Goal: Task Accomplishment & Management: Use online tool/utility

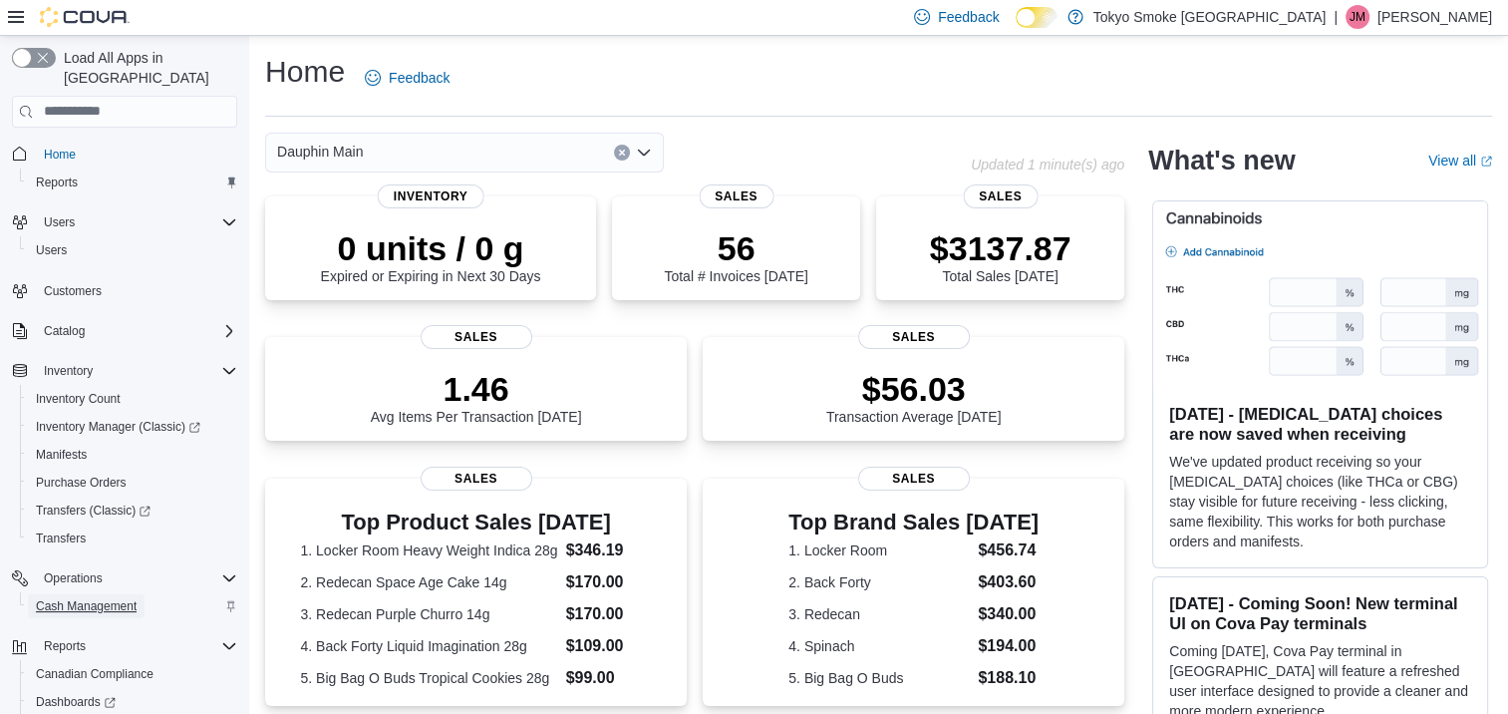
click at [64, 598] on span "Cash Management" at bounding box center [86, 606] width 101 height 16
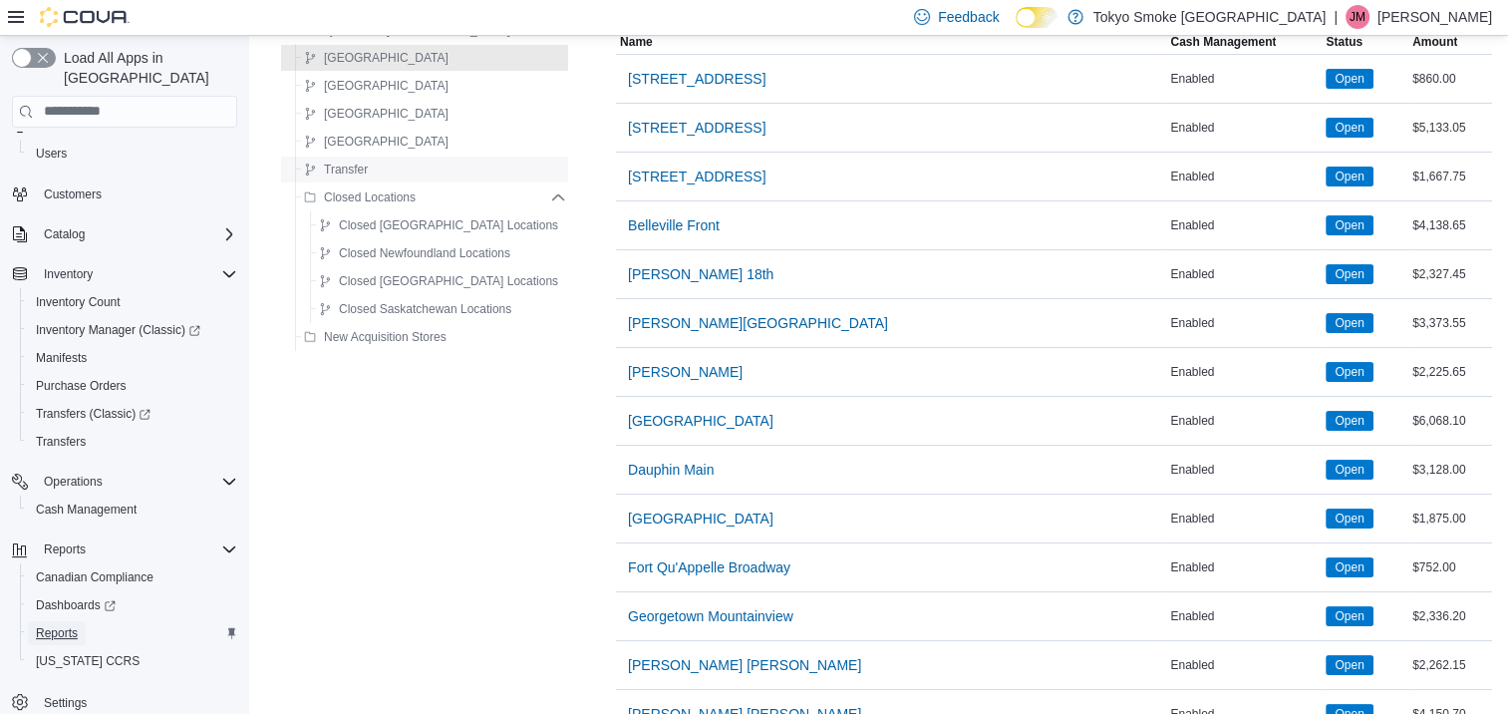
scroll to position [100, 0]
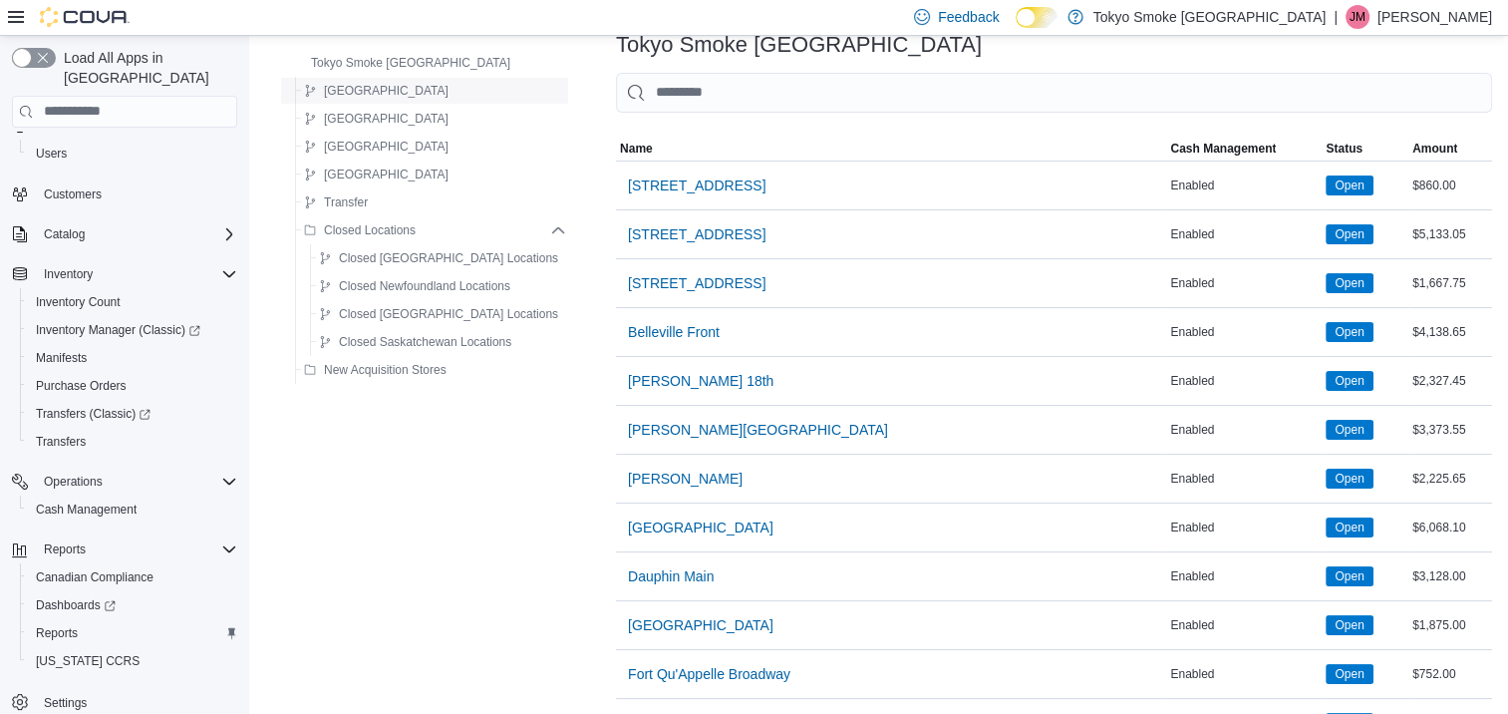
click at [330, 91] on span "[GEOGRAPHIC_DATA]" at bounding box center [386, 91] width 125 height 16
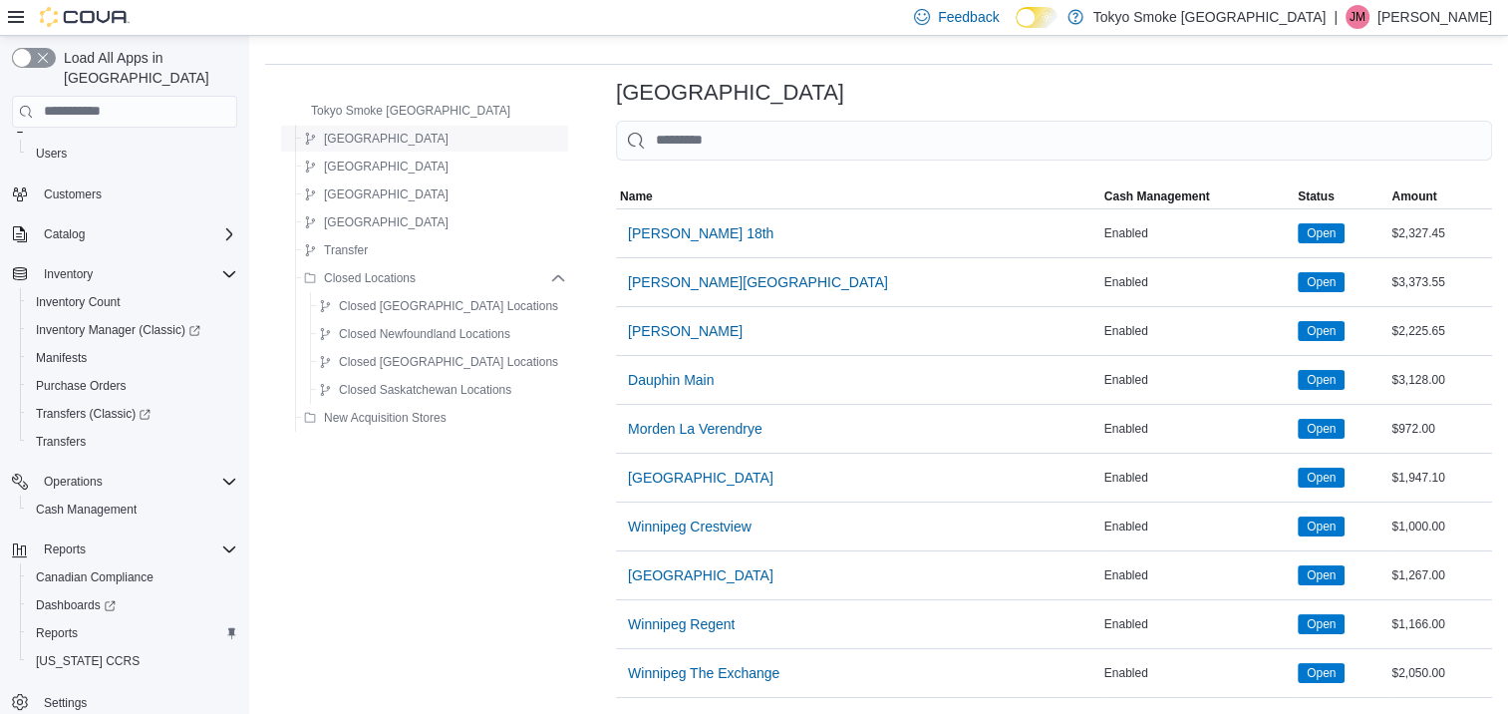
scroll to position [64, 0]
click at [642, 370] on span "Dauphin Main" at bounding box center [671, 380] width 86 height 20
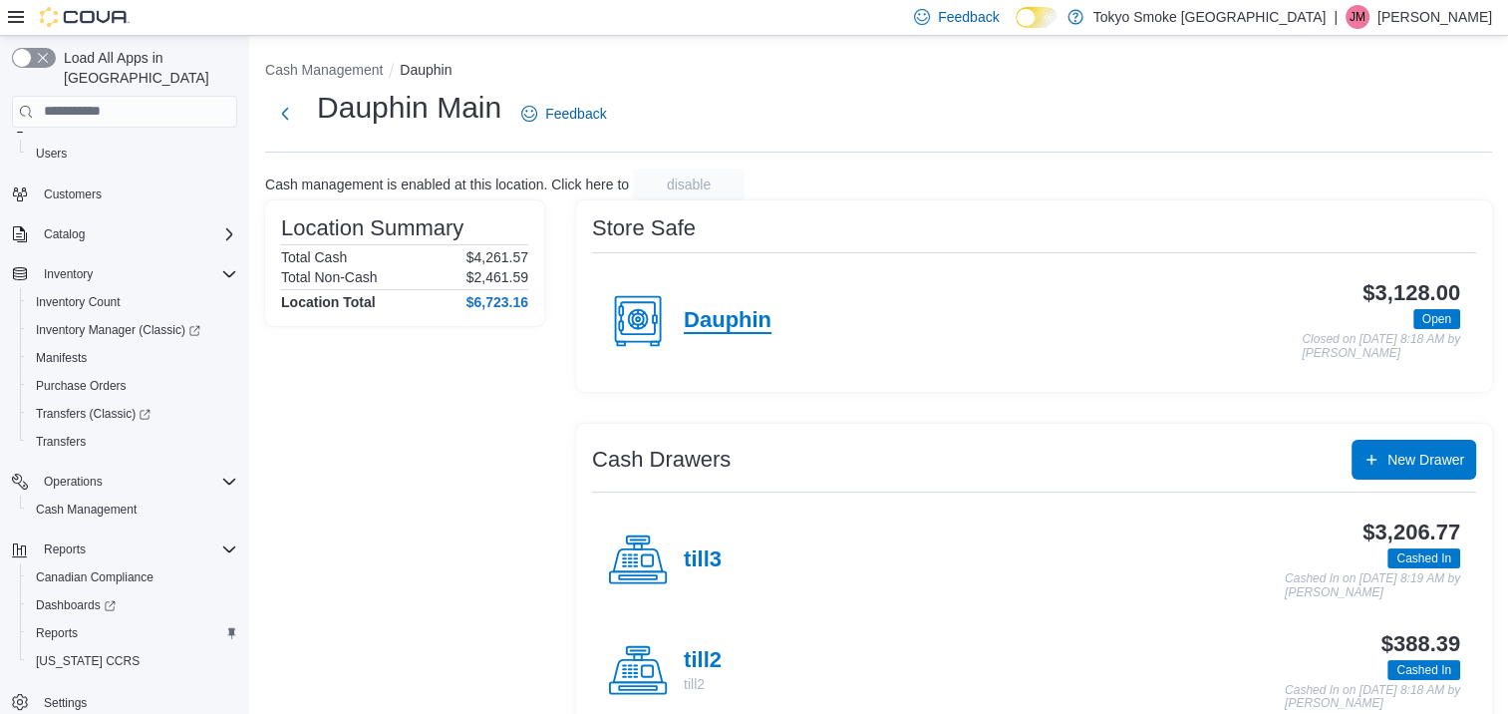
click at [706, 317] on h4 "Dauphin" at bounding box center [728, 321] width 88 height 26
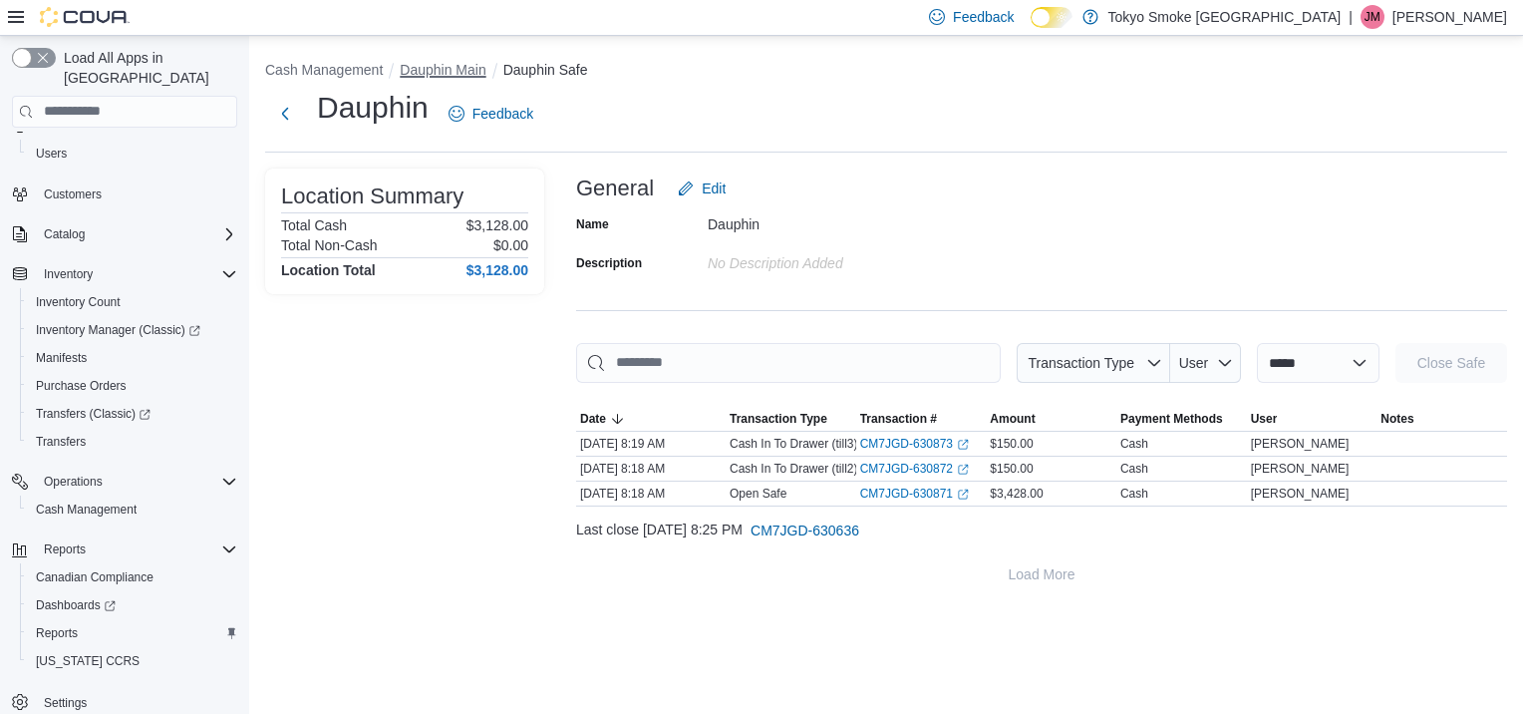
click at [445, 64] on button "Dauphin Main" at bounding box center [443, 70] width 86 height 16
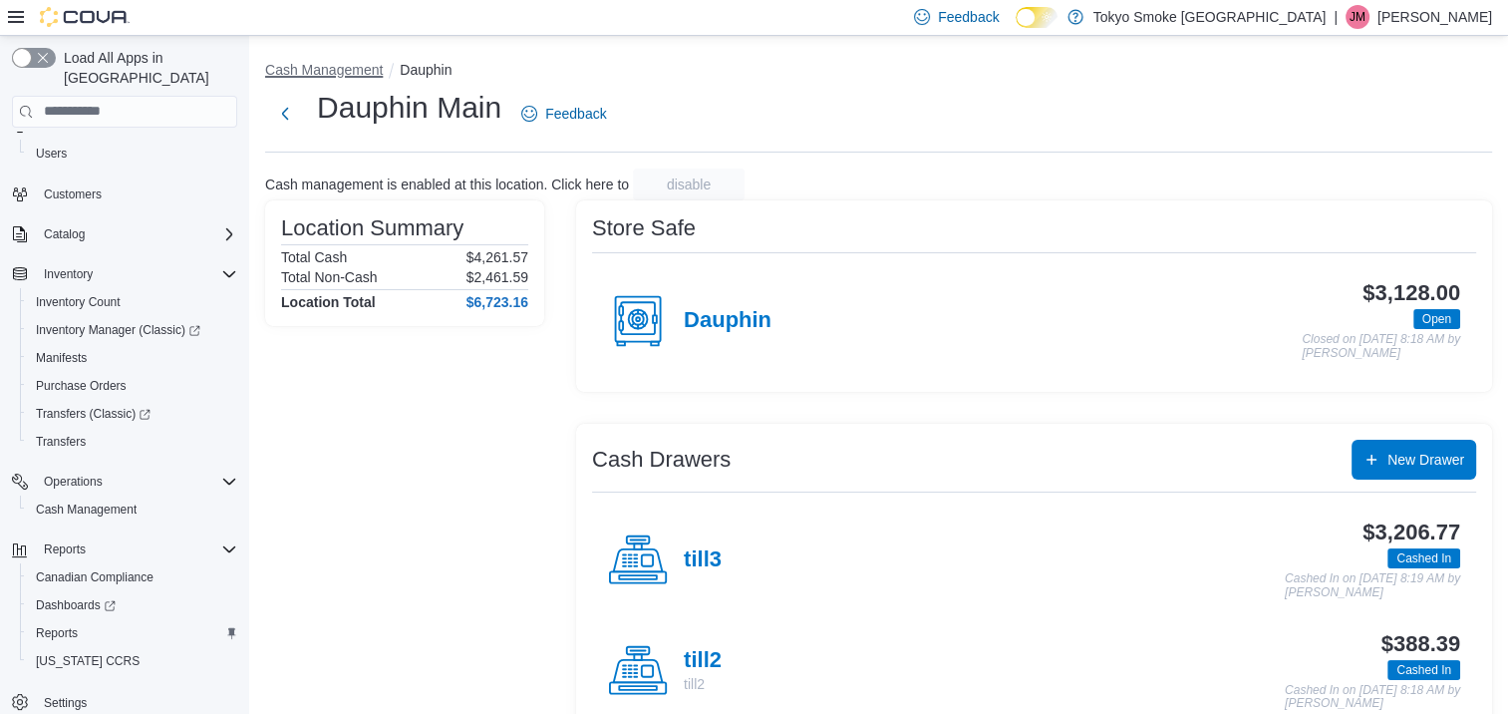
click at [332, 66] on button "Cash Management" at bounding box center [324, 70] width 118 height 16
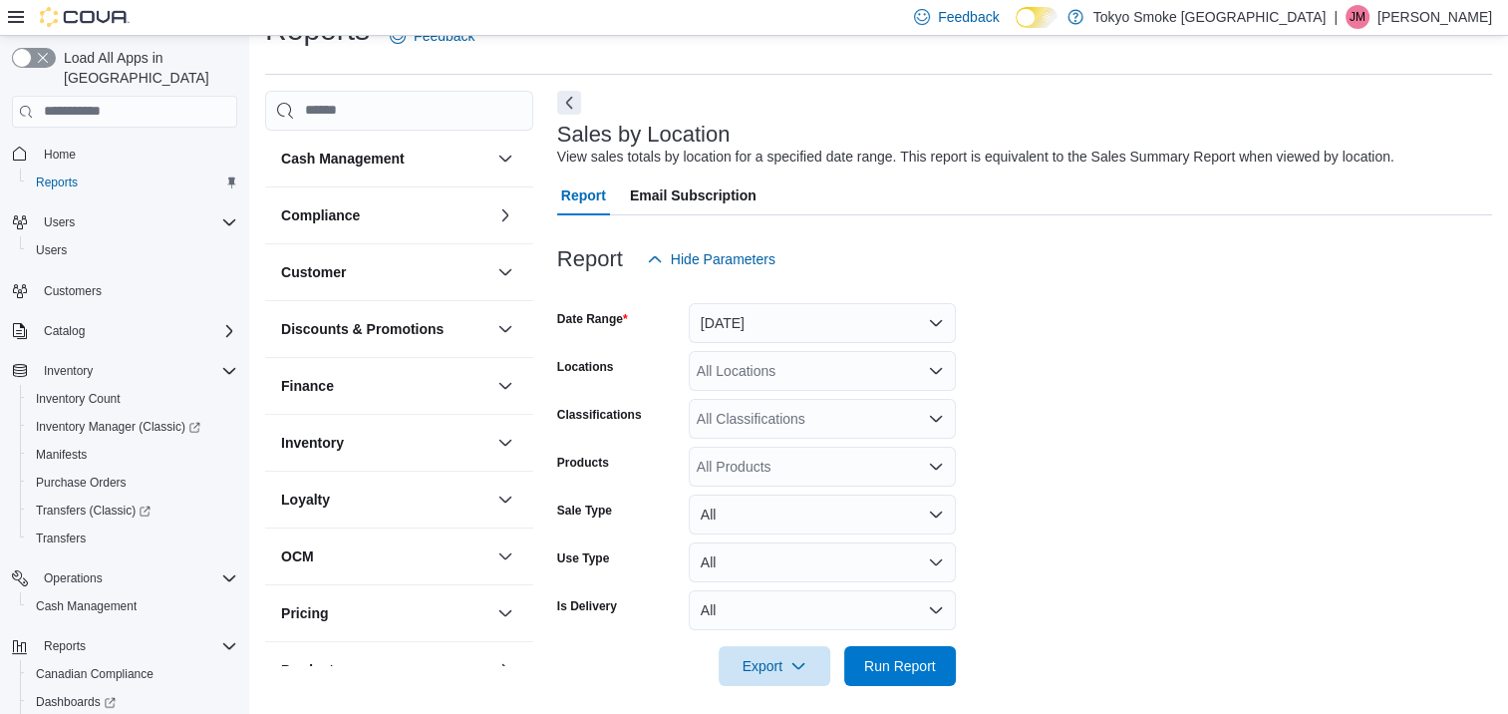
scroll to position [46, 0]
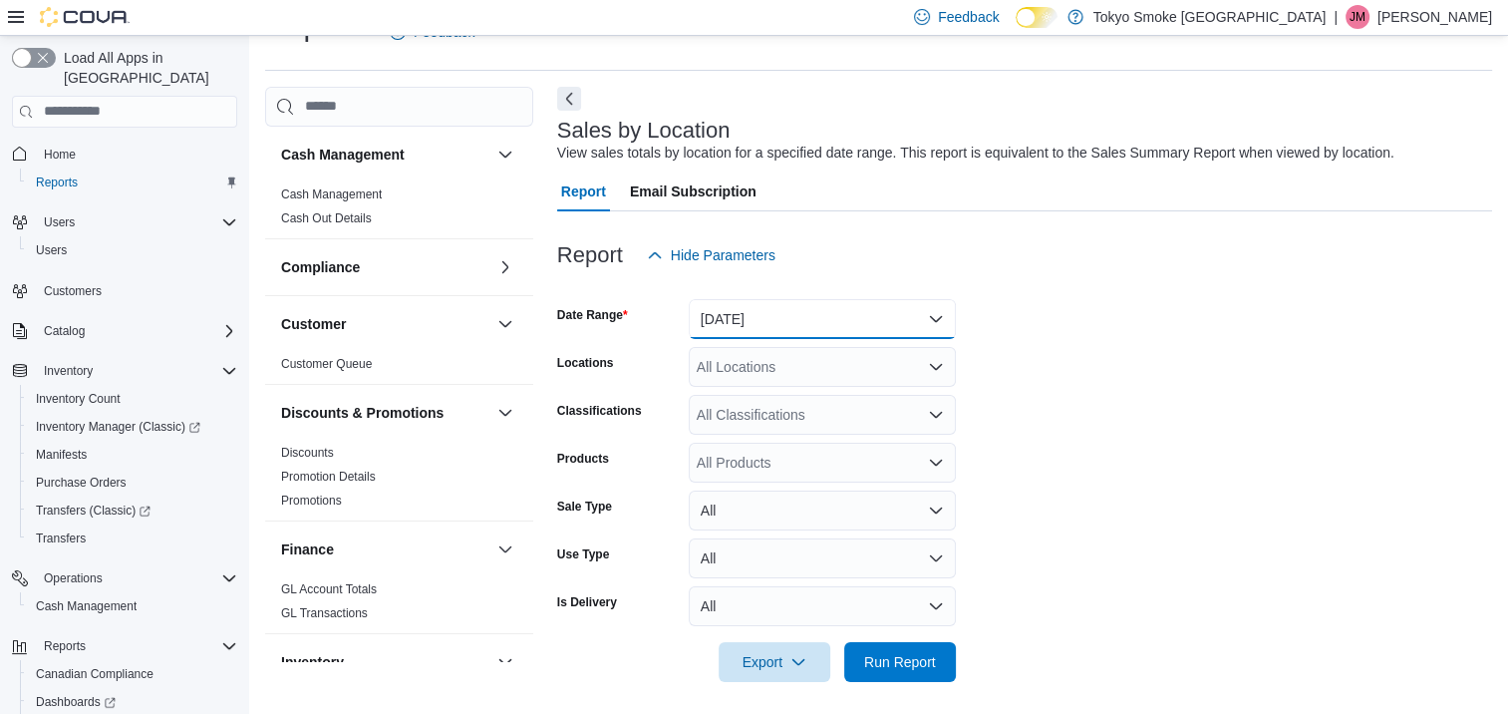
click at [770, 311] on button "[DATE]" at bounding box center [822, 319] width 267 height 40
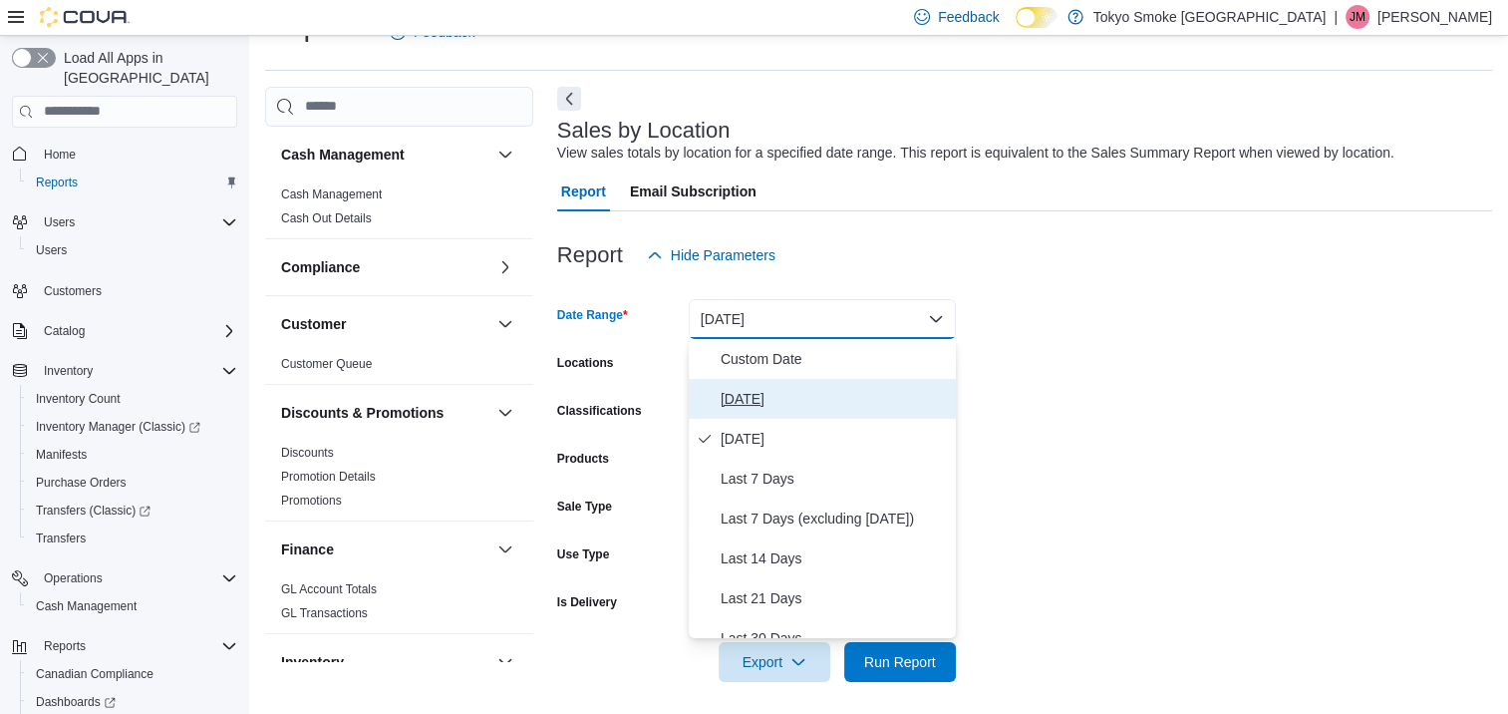
click at [763, 403] on span "[DATE]" at bounding box center [834, 399] width 227 height 24
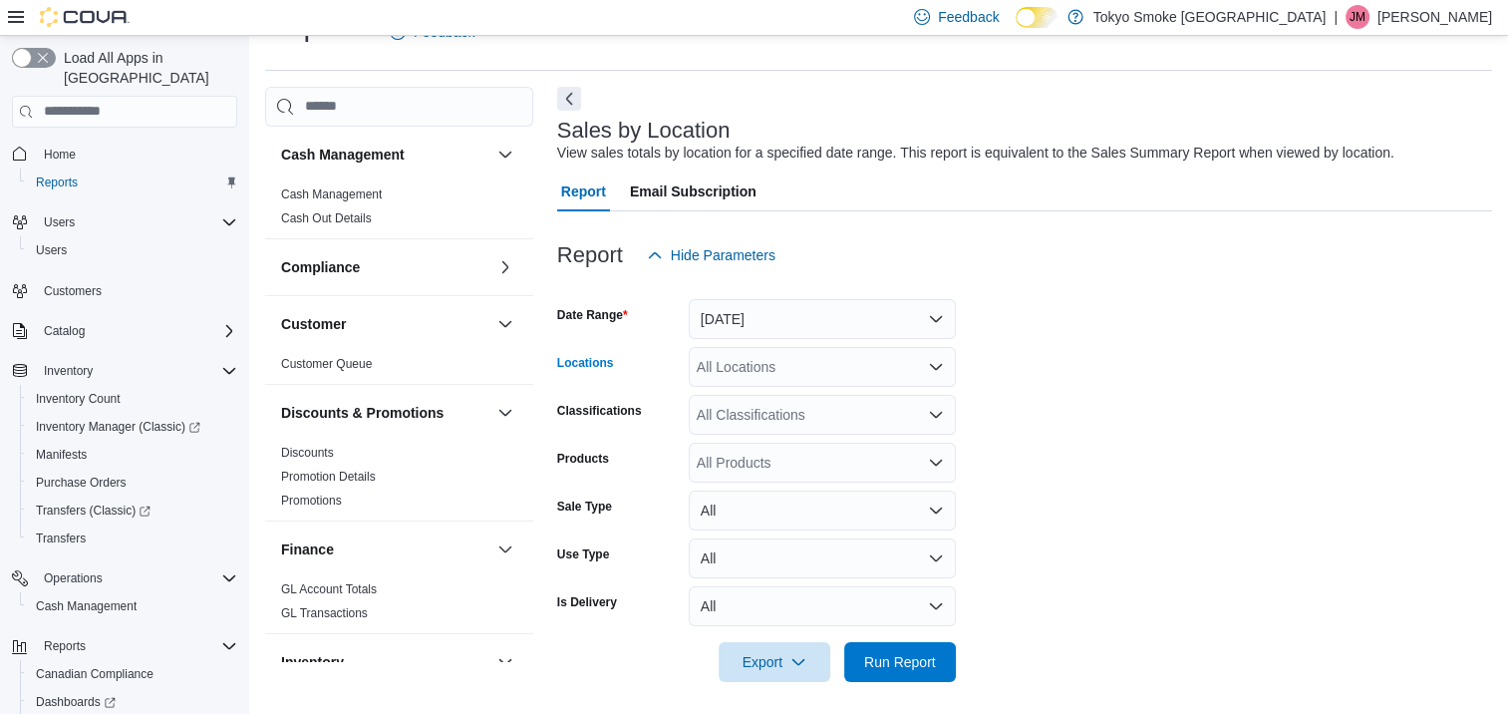
click at [761, 359] on div "All Locations" at bounding box center [822, 367] width 267 height 40
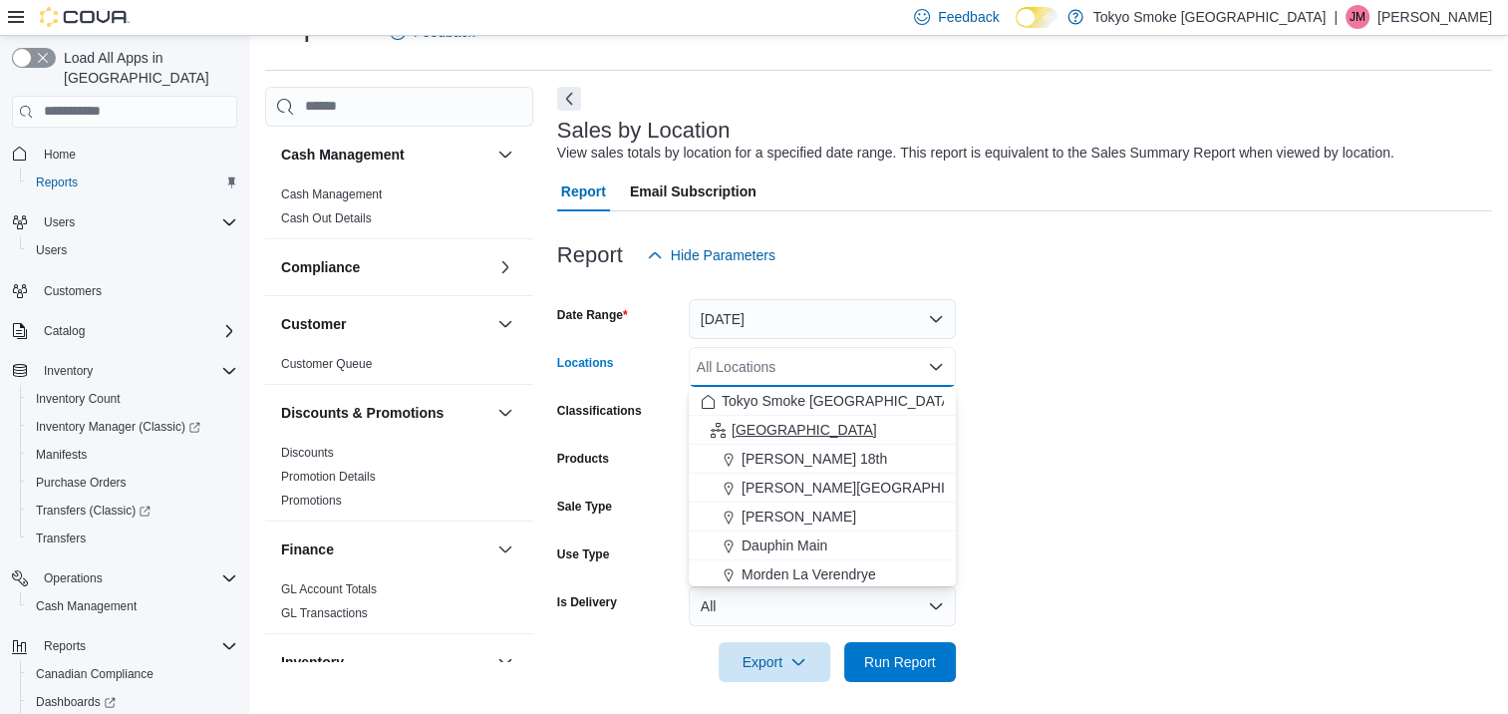
click at [752, 416] on button "[GEOGRAPHIC_DATA]" at bounding box center [822, 430] width 267 height 29
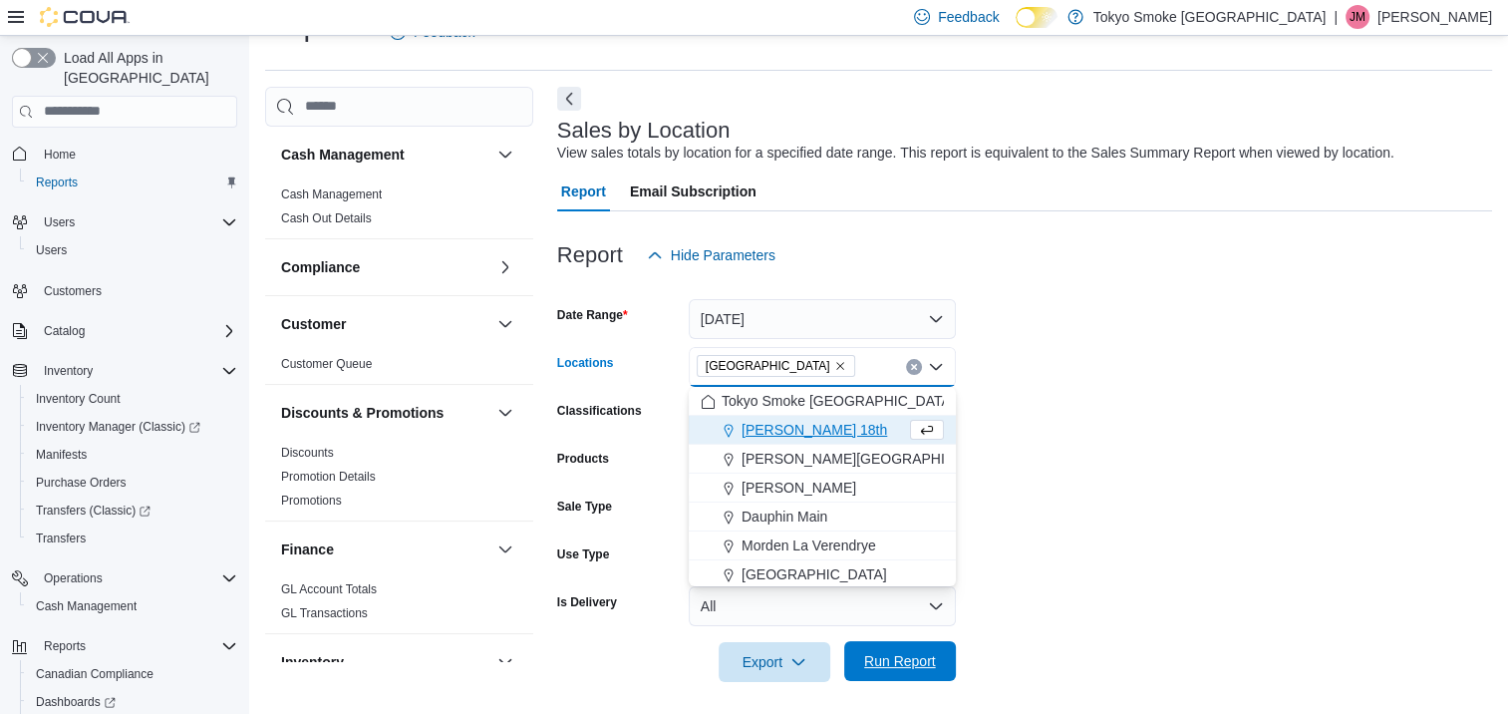
click at [856, 658] on span "Run Report" at bounding box center [900, 661] width 88 height 40
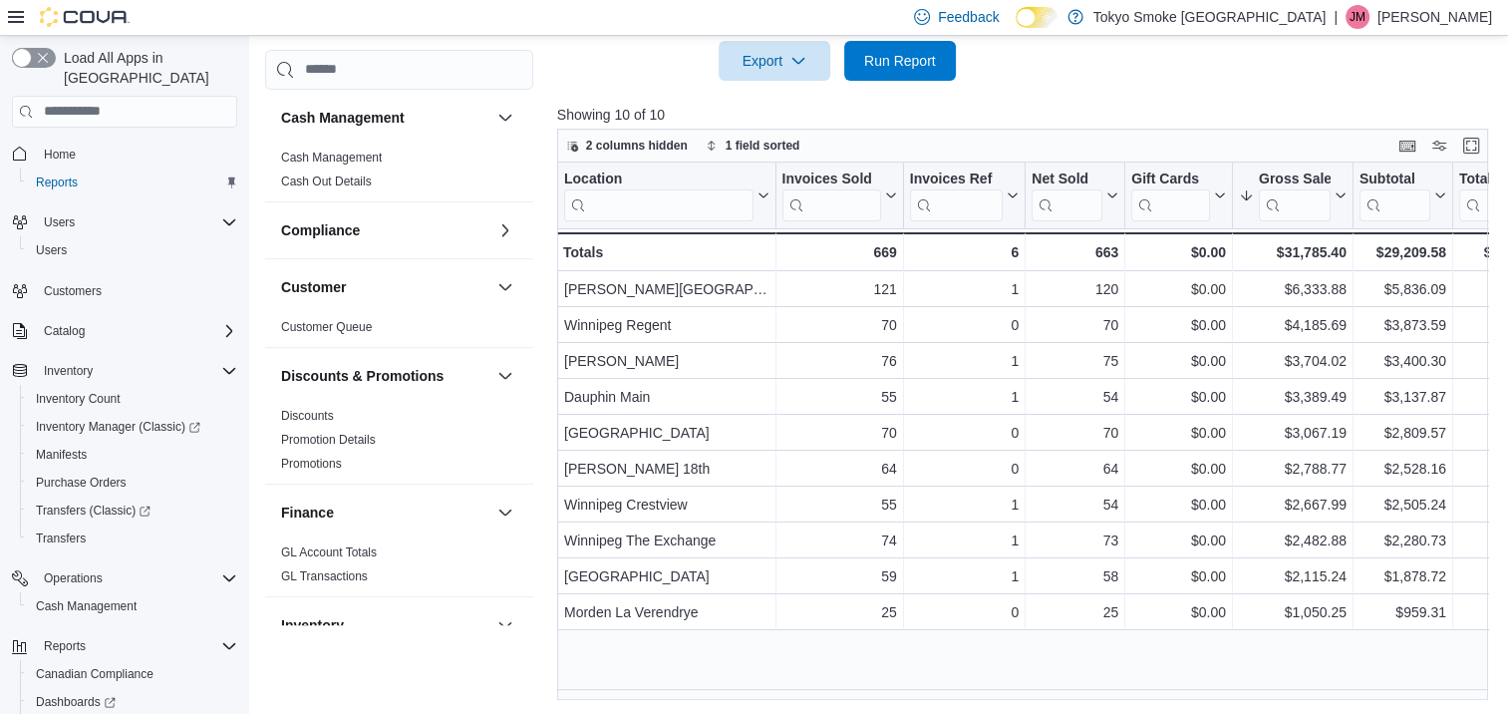
scroll to position [648, 0]
